Goal: Navigation & Orientation: Find specific page/section

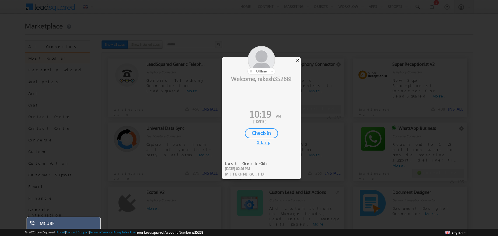
click at [298, 61] on div "×" at bounding box center [297, 60] width 6 height 6
